Goal: Task Accomplishment & Management: Use online tool/utility

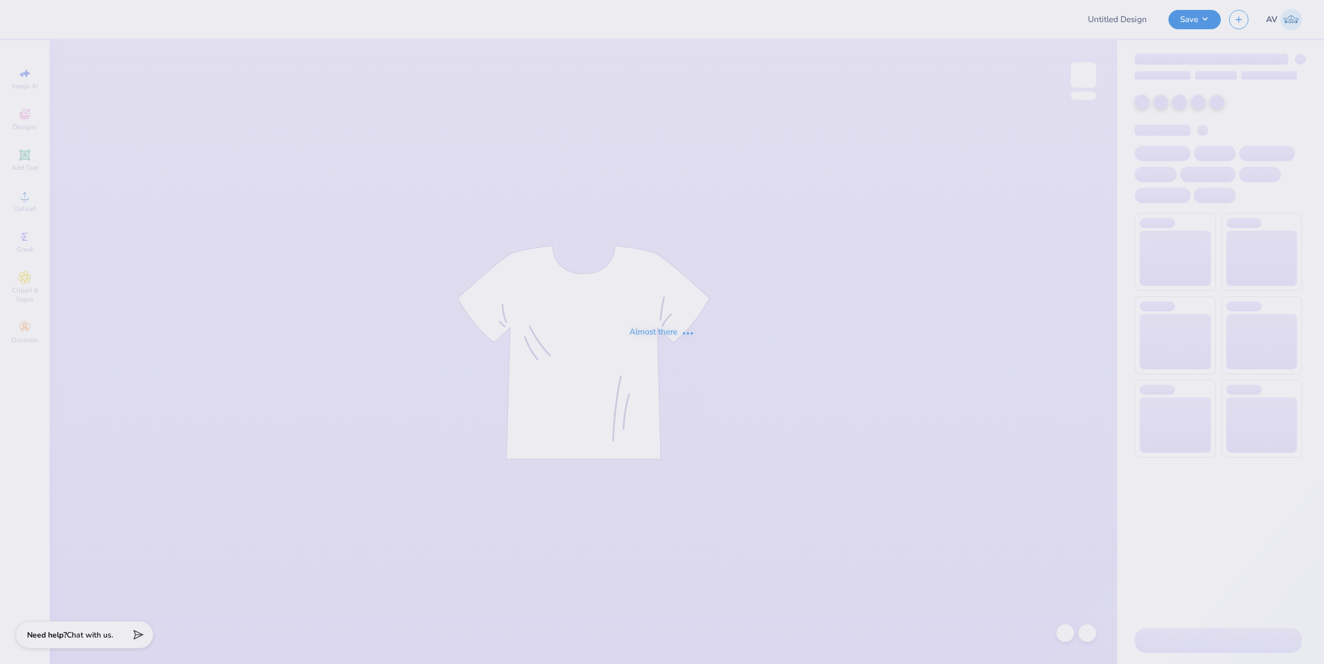
type input "American PiPhi proof"
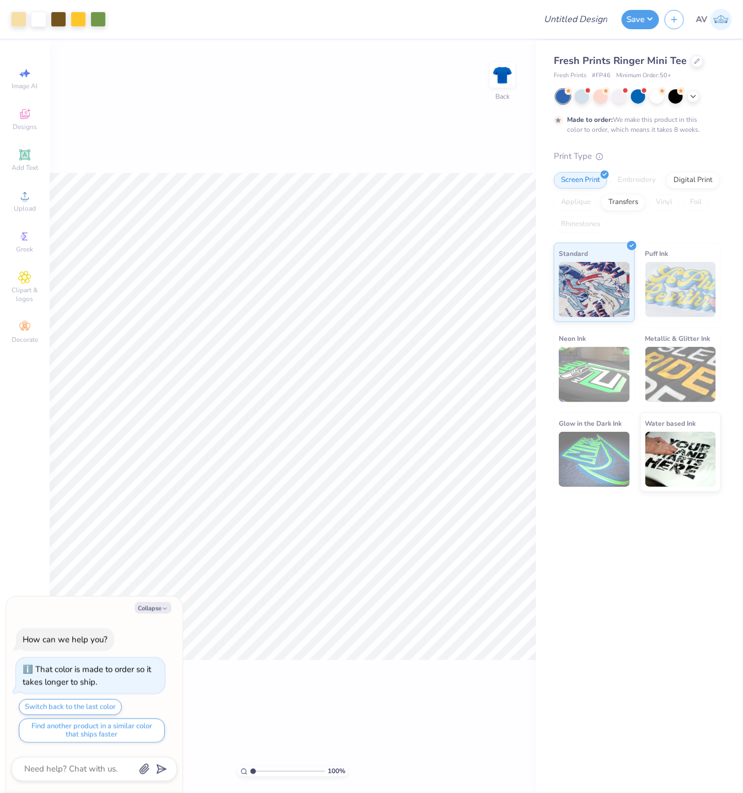
type textarea "x"
type input "3.08195106319473"
type textarea "x"
type input "3.08195106319473"
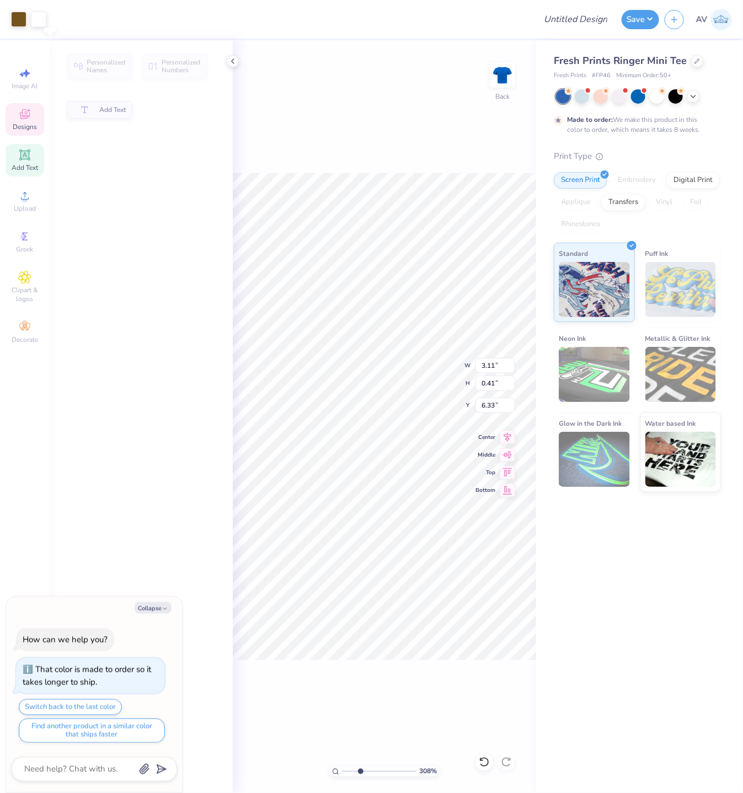
type textarea "x"
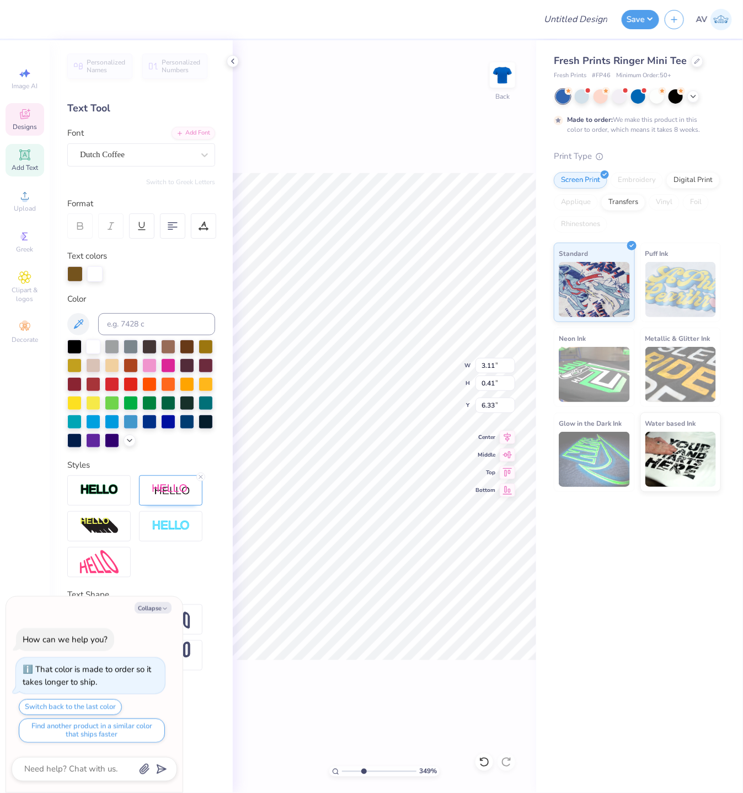
type input "3.49252649488537"
type textarea "asda"
type textarea "x"
type input "3.49252649488537"
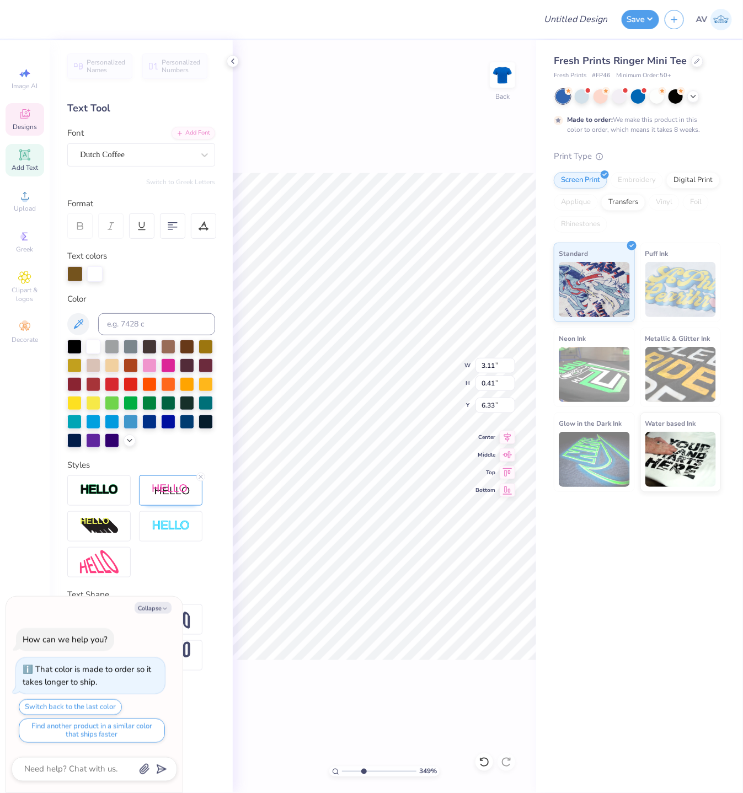
type textarea "asdasdasd"
type textarea "x"
type input "3.49252649488537"
type textarea "asdasdasd"
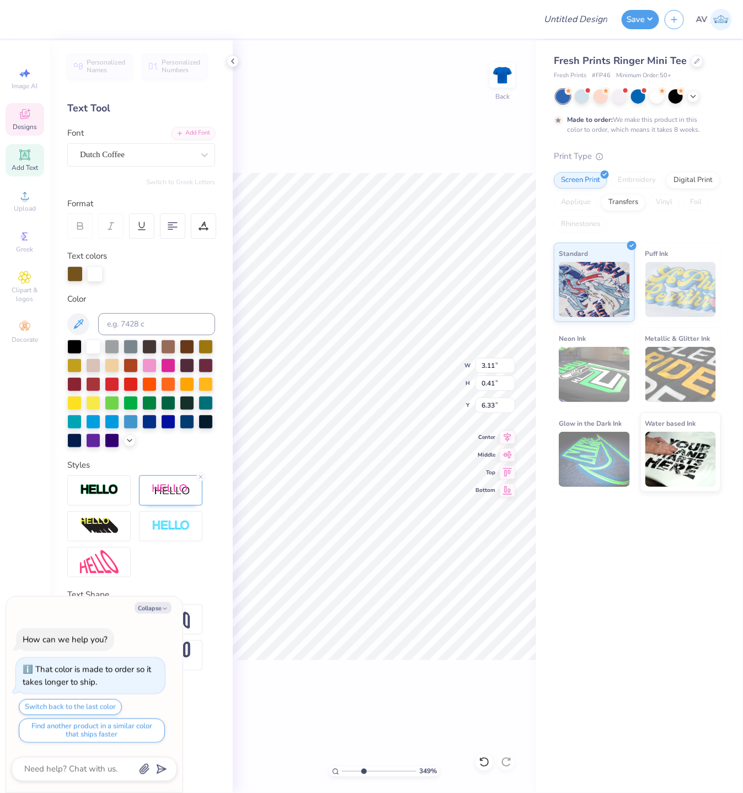
click at [299, 72] on div "349 % Back W 3.11 3.11 " H 0.41 0.41 " Y 6.33 6.33 " Center Middle Top Bottom" at bounding box center [384, 416] width 303 height 753
click at [72, 17] on div at bounding box center [273, 19] width 513 height 39
type textarea "x"
type input "3.49252649488537"
type textarea "x"
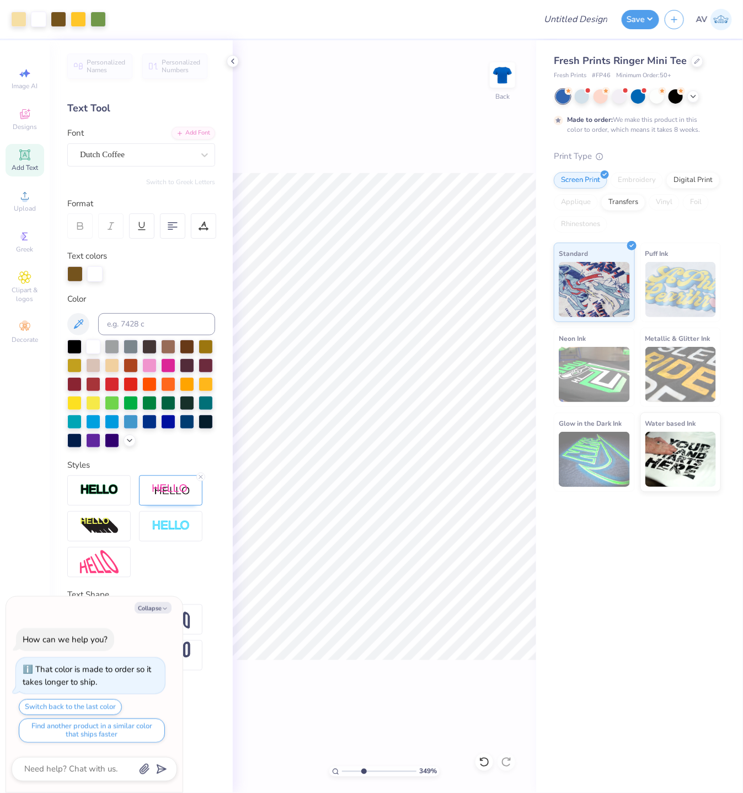
type input "3.49252649488537"
type textarea "x"
type input "3.49252649488537"
type textarea "x"
type input "3.49252649488537"
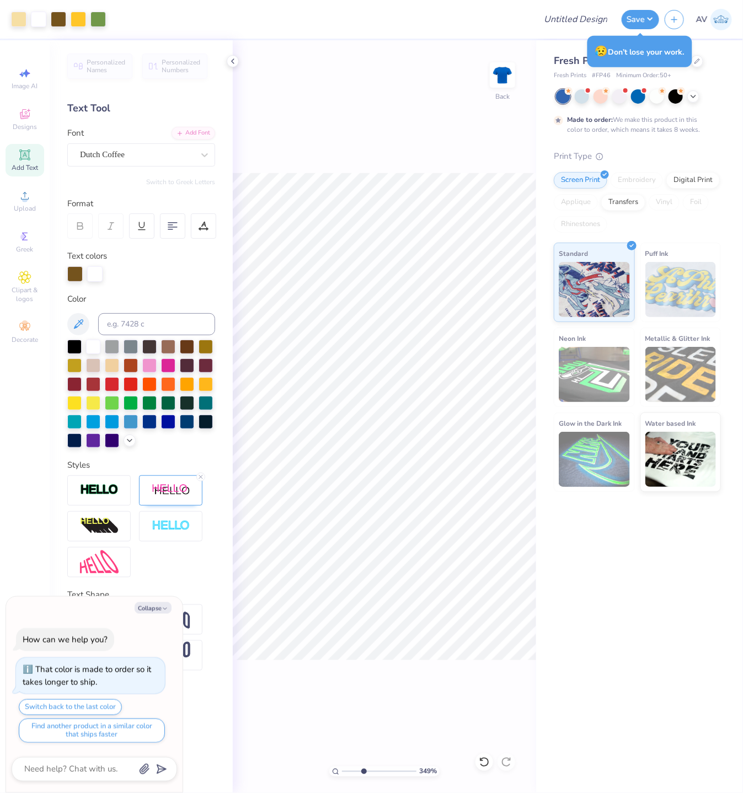
type textarea "x"
type input "3.49252649488537"
type textarea "x"
type input "3.49252649488537"
type textarea "x"
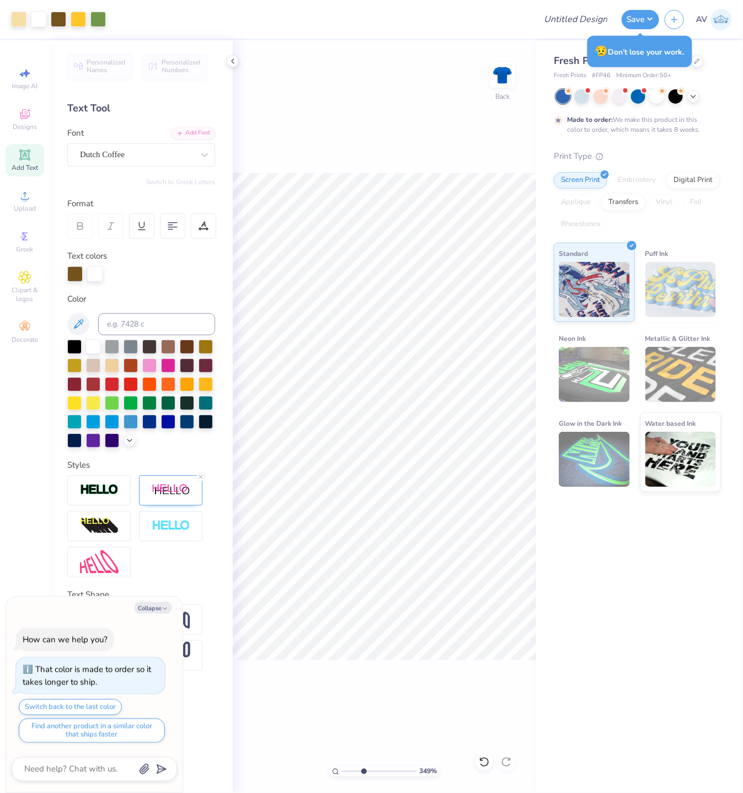
type input "3.49252649488537"
type textarea "x"
type input "3.49252649488537"
type textarea "x"
type input "3.49252649488537"
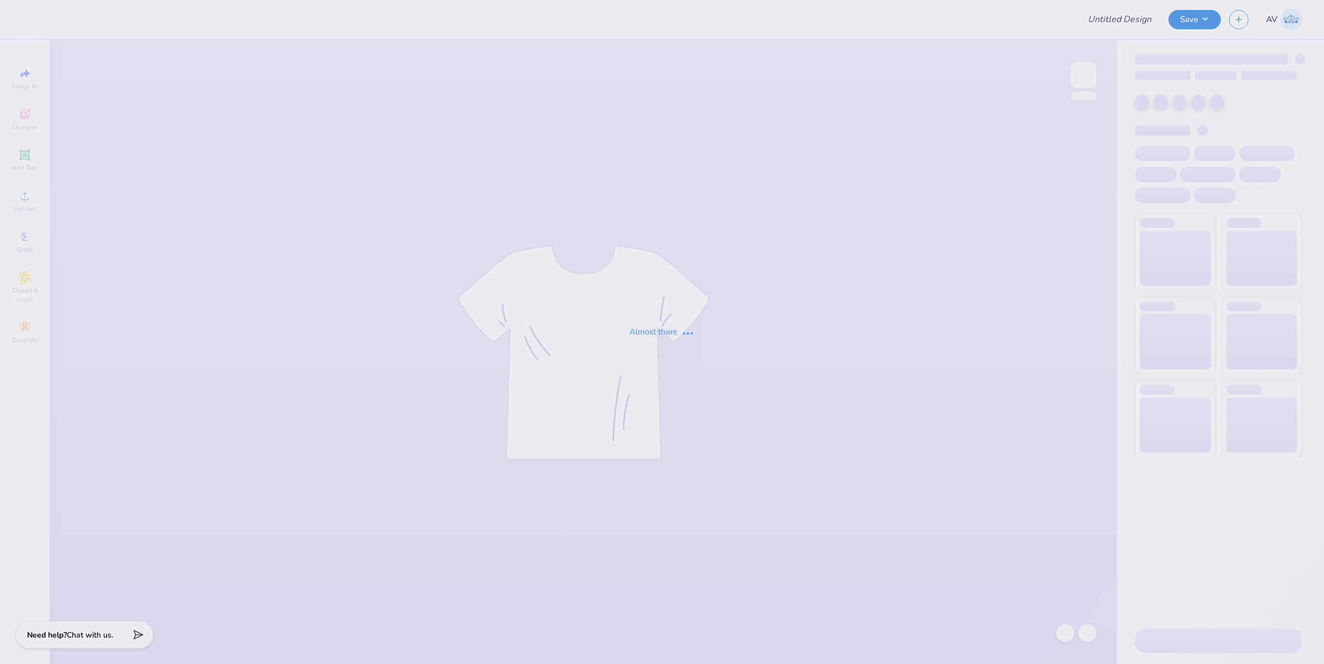
type input "Option 2: meet me in"
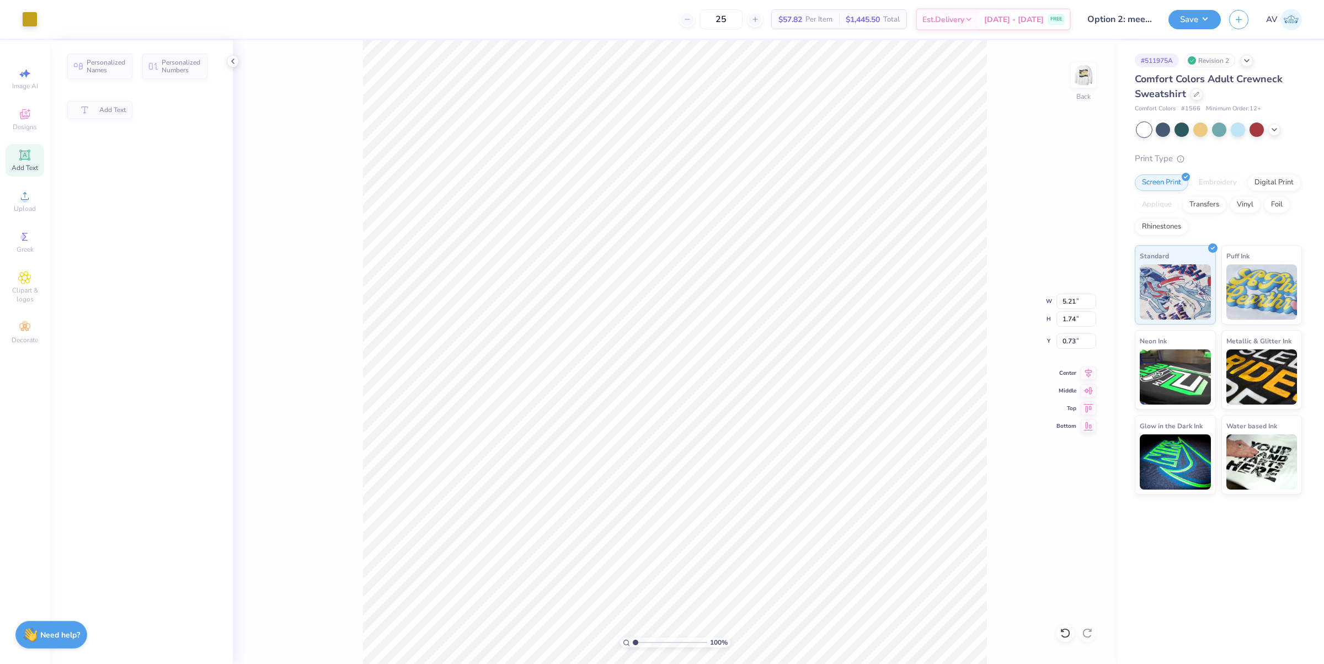
type input "0.69"
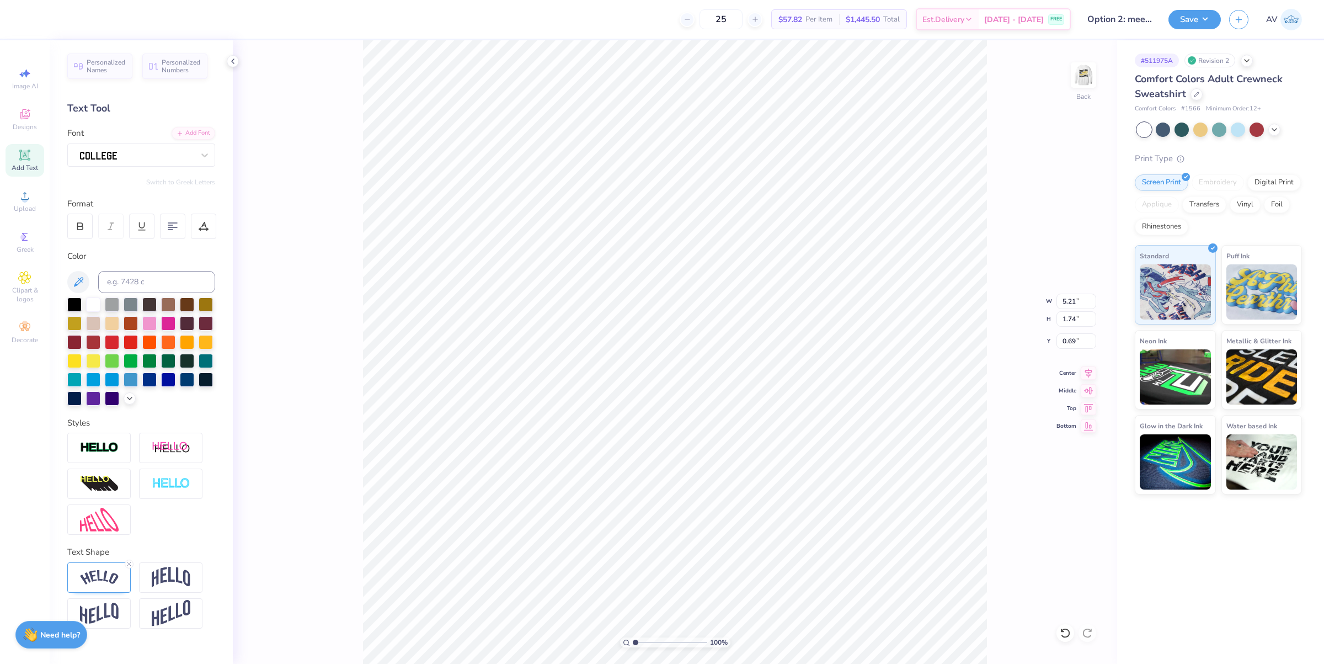
scroll to position [11, 2]
